Goal: Task Accomplishment & Management: Use online tool/utility

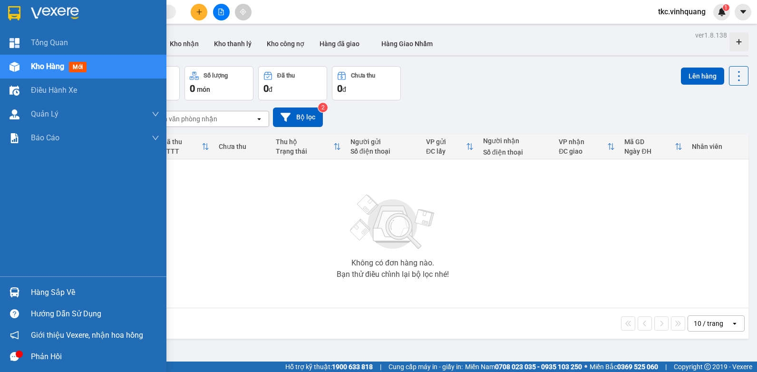
click at [44, 292] on div "Hàng sắp về" at bounding box center [95, 292] width 128 height 14
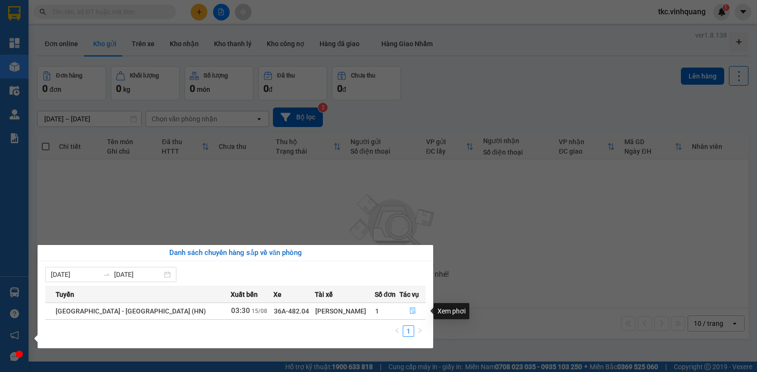
click at [412, 311] on icon "file-done" at bounding box center [413, 310] width 7 height 7
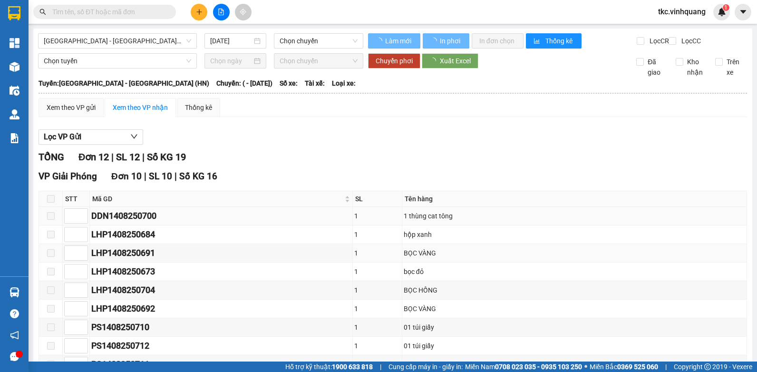
type input "15/08/2025"
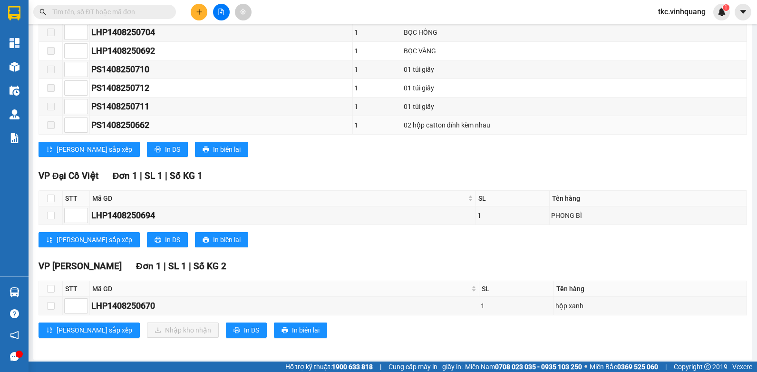
scroll to position [269, 0]
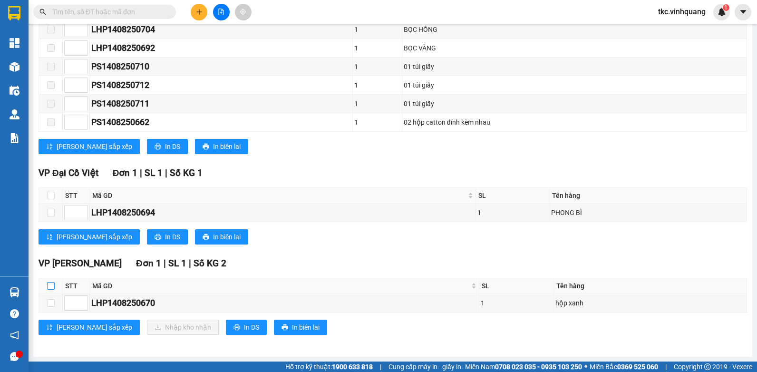
click at [52, 285] on input "checkbox" at bounding box center [51, 286] width 8 height 8
checkbox input "true"
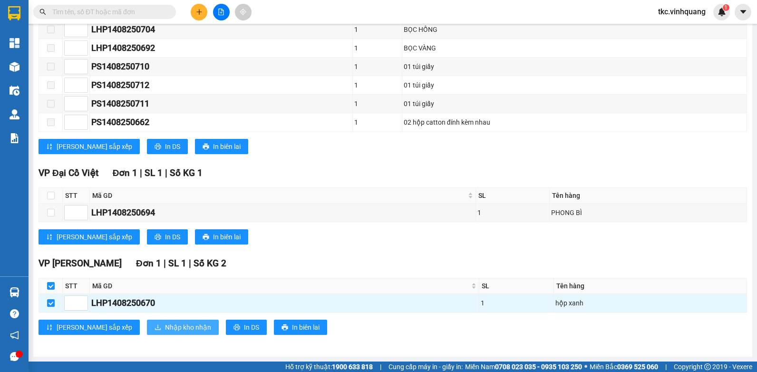
click at [165, 329] on span "Nhập kho nhận" at bounding box center [188, 327] width 46 height 10
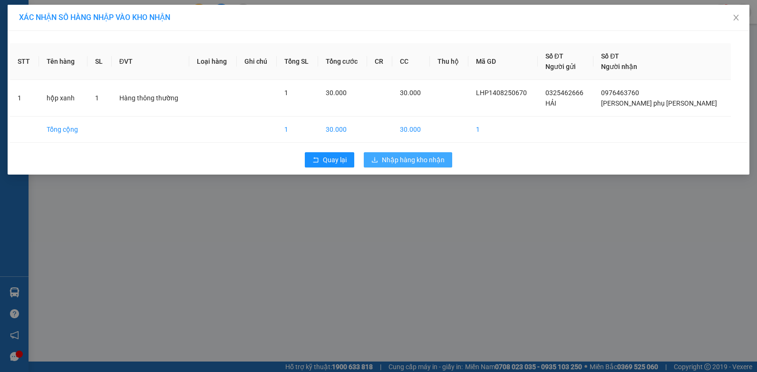
click at [419, 157] on span "Nhập hàng kho nhận" at bounding box center [413, 160] width 63 height 10
